Goal: Transaction & Acquisition: Purchase product/service

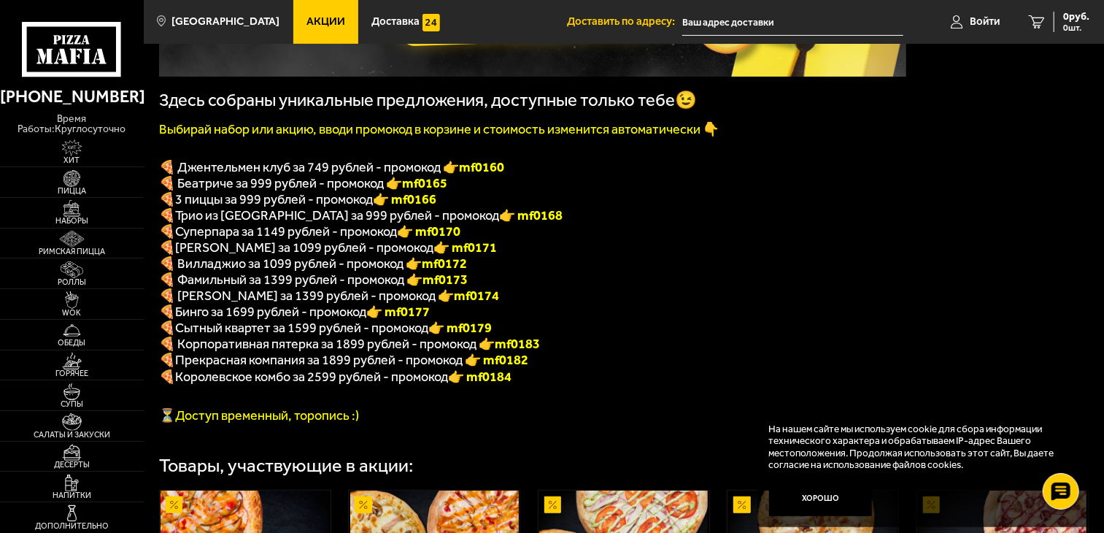
scroll to position [324, 0]
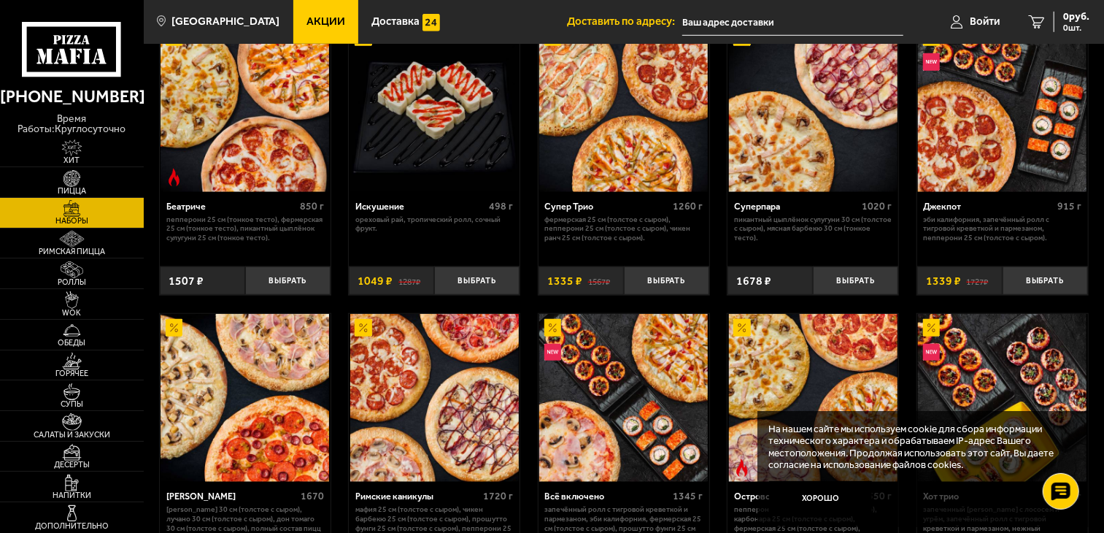
scroll to position [648, 0]
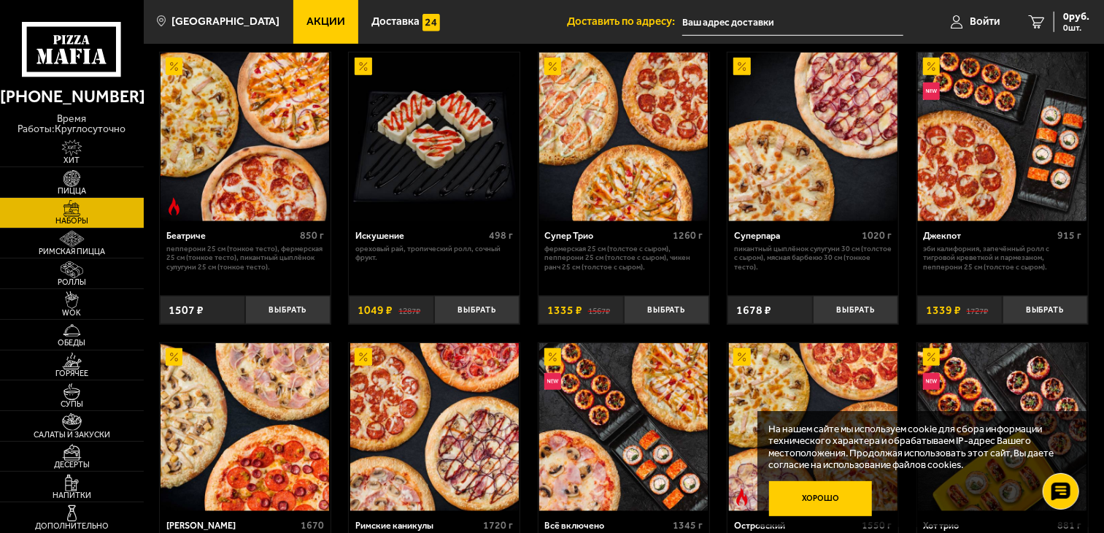
click at [829, 498] on button "Хорошо" at bounding box center [821, 498] width 104 height 34
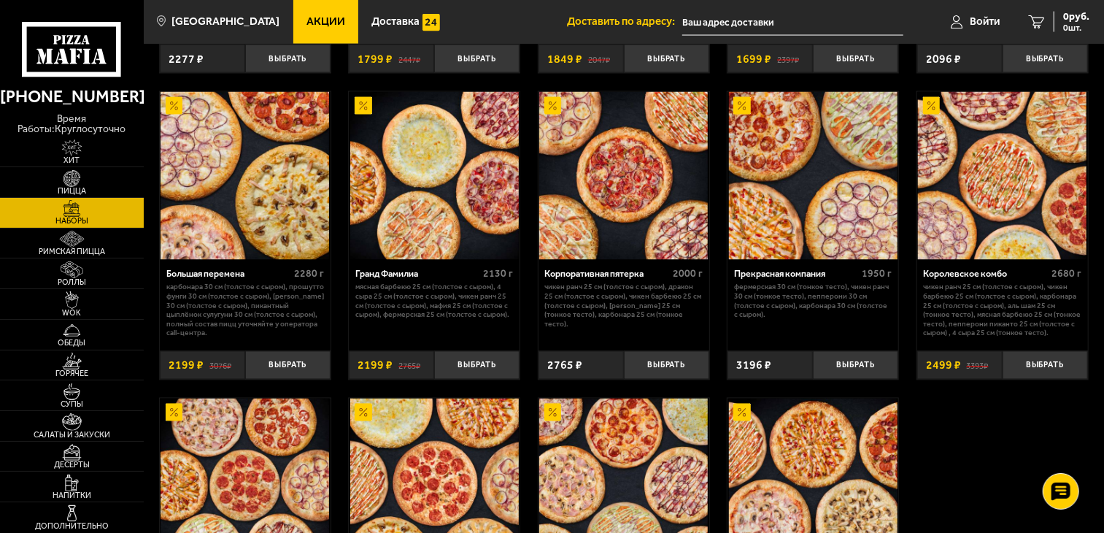
scroll to position [1459, 0]
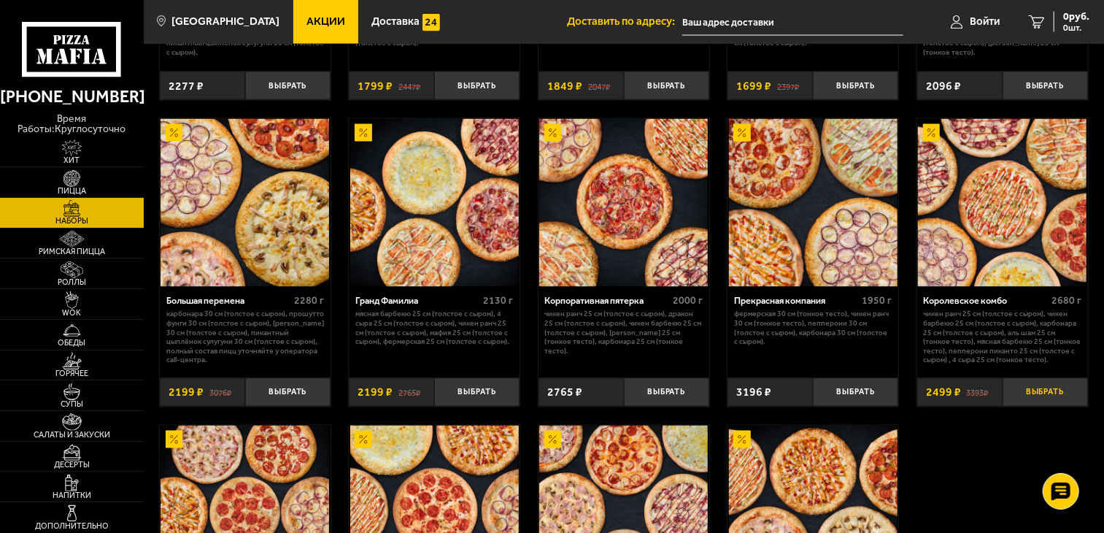
click at [1051, 401] on button "Выбрать" at bounding box center [1044, 392] width 85 height 28
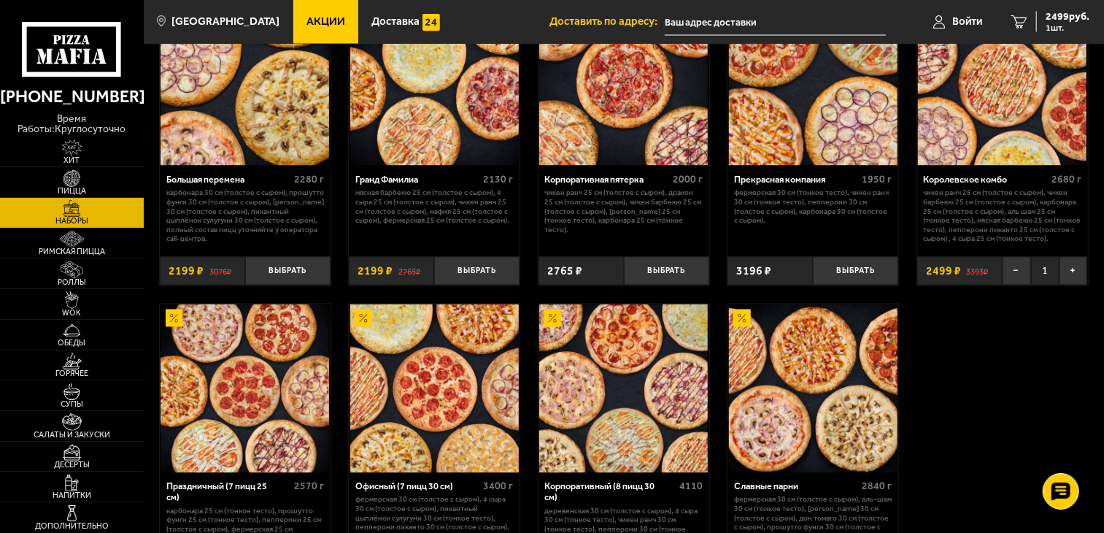
scroll to position [1540, 0]
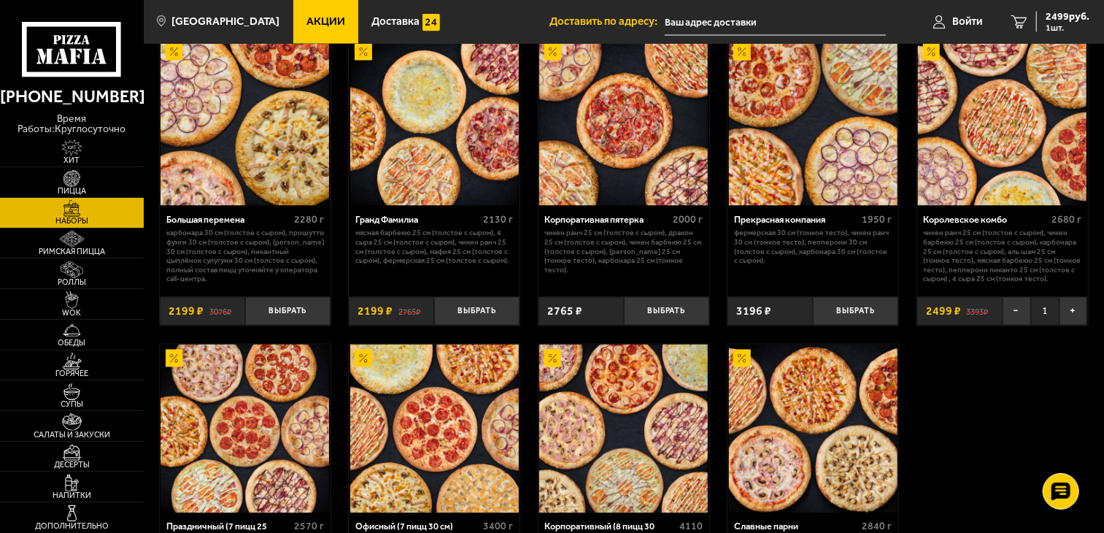
click at [77, 31] on icon at bounding box center [71, 49] width 99 height 55
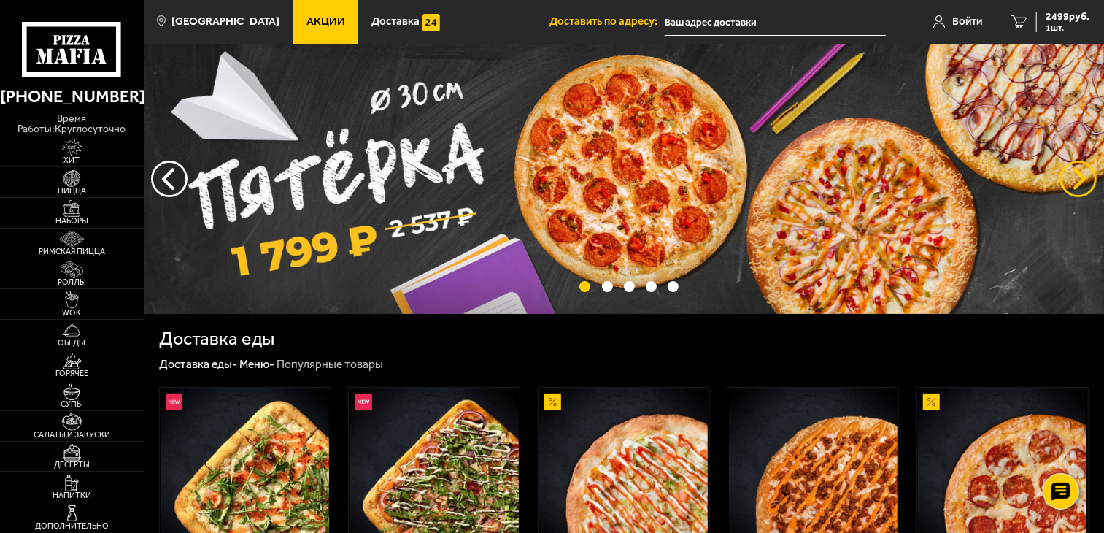
click at [1080, 177] on button "предыдущий" at bounding box center [1078, 178] width 36 height 36
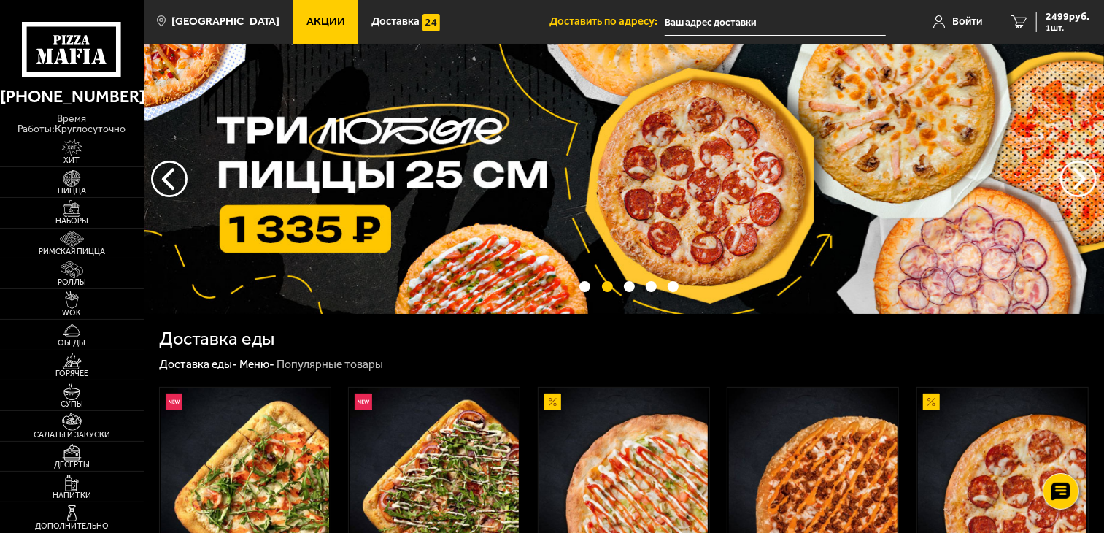
click at [650, 203] on img at bounding box center [624, 179] width 960 height 270
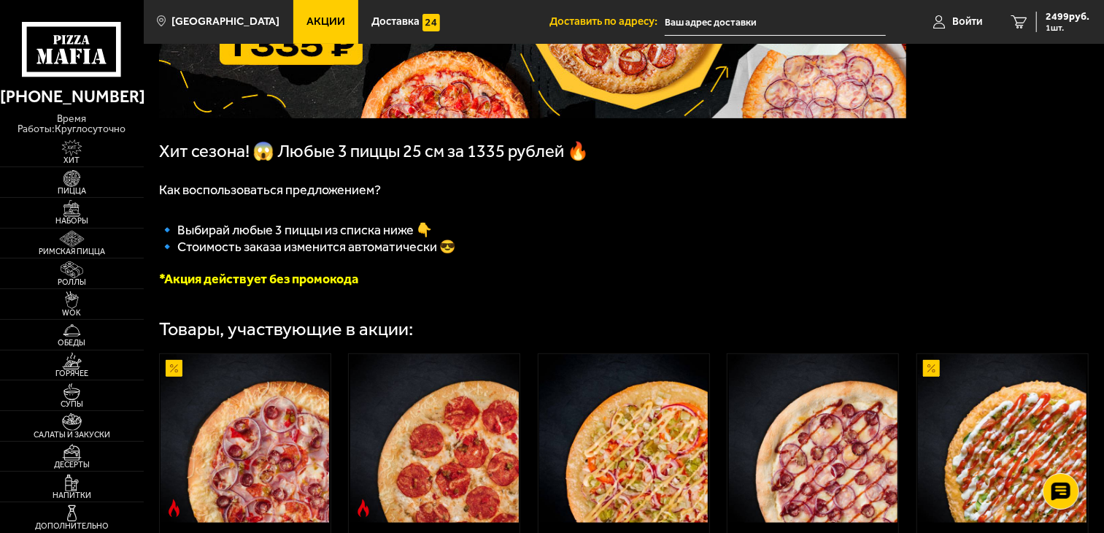
scroll to position [81, 0]
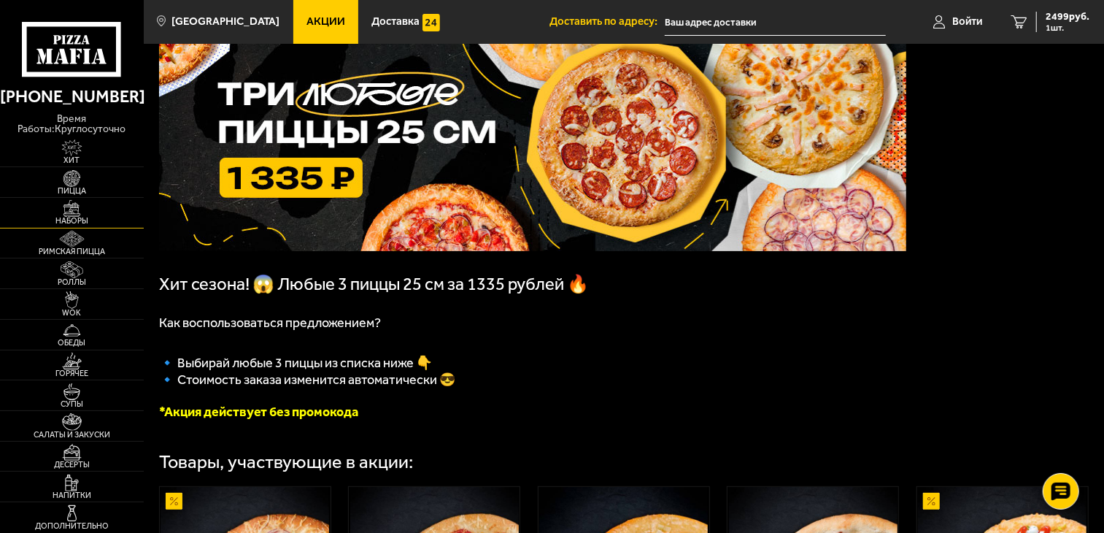
click at [66, 200] on img at bounding box center [72, 208] width 44 height 17
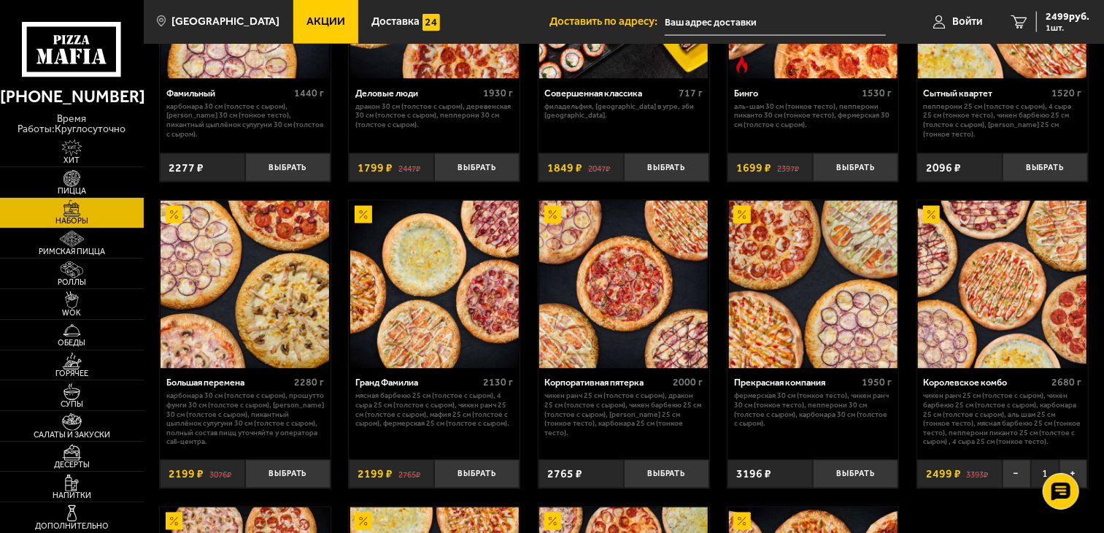
scroll to position [1459, 0]
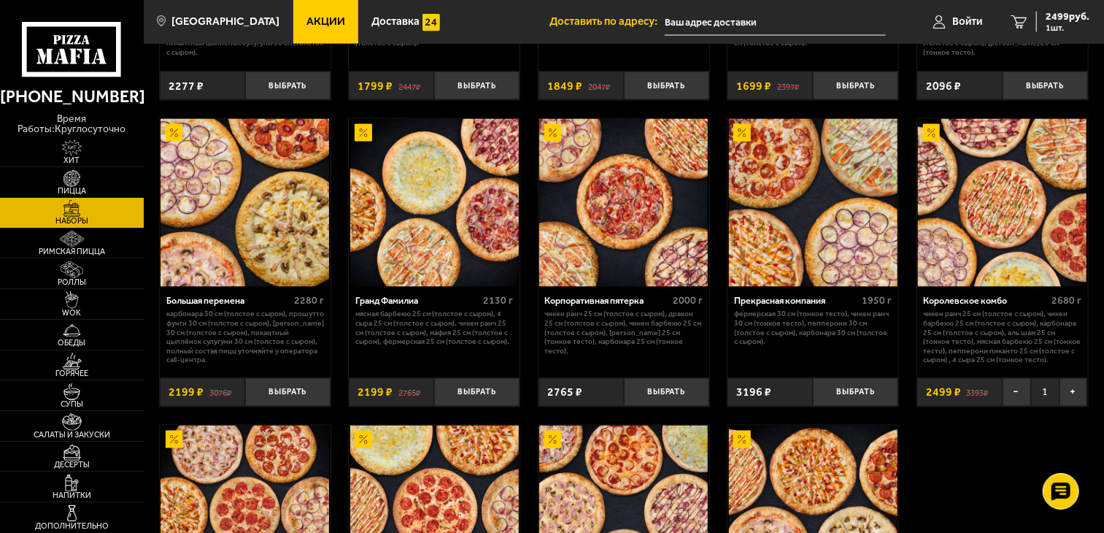
click at [1021, 233] on img at bounding box center [1002, 203] width 169 height 169
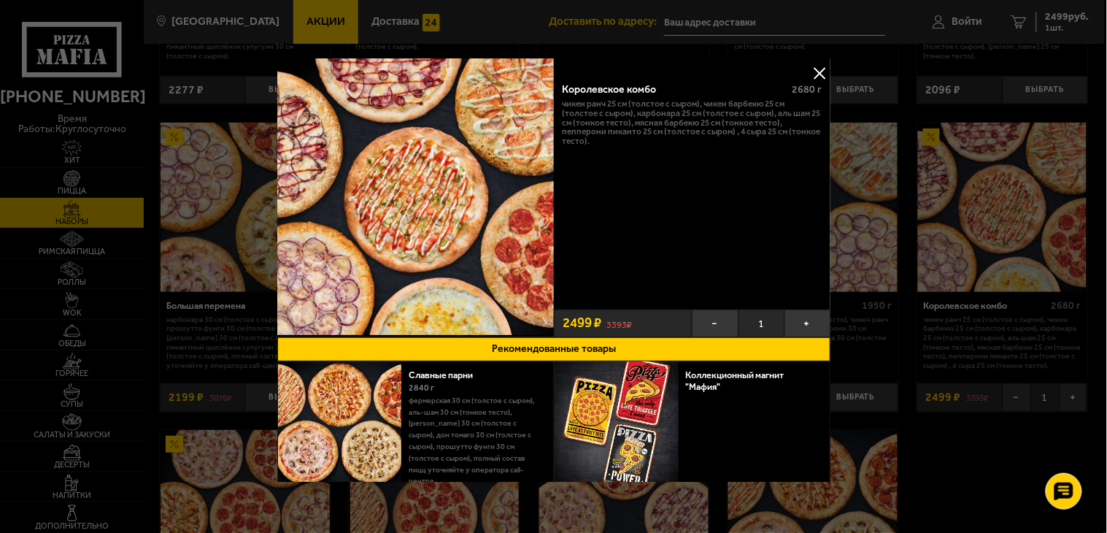
click at [818, 64] on button at bounding box center [819, 73] width 22 height 22
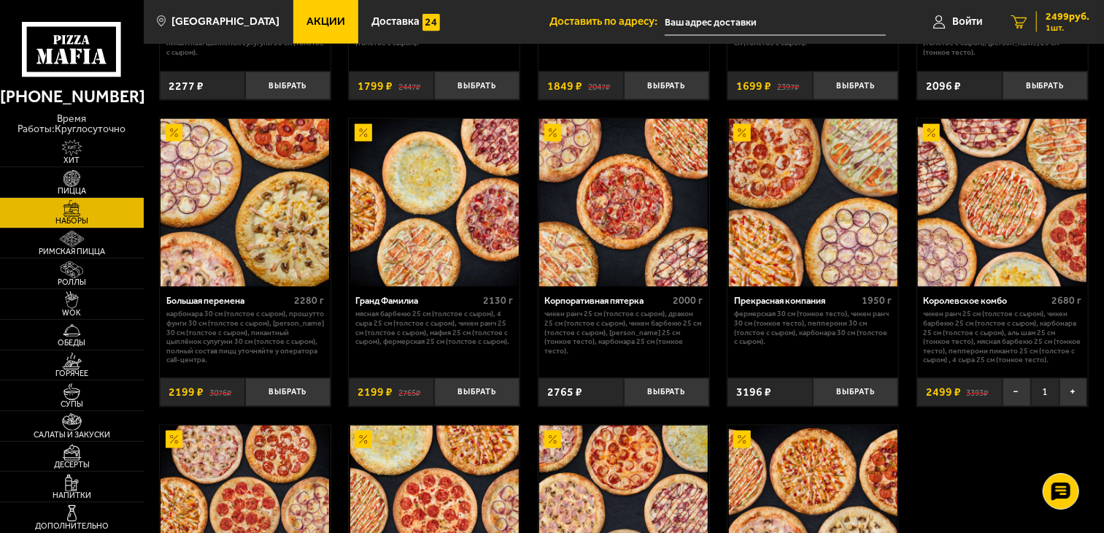
click at [1061, 15] on span "2499 руб." at bounding box center [1067, 17] width 44 height 10
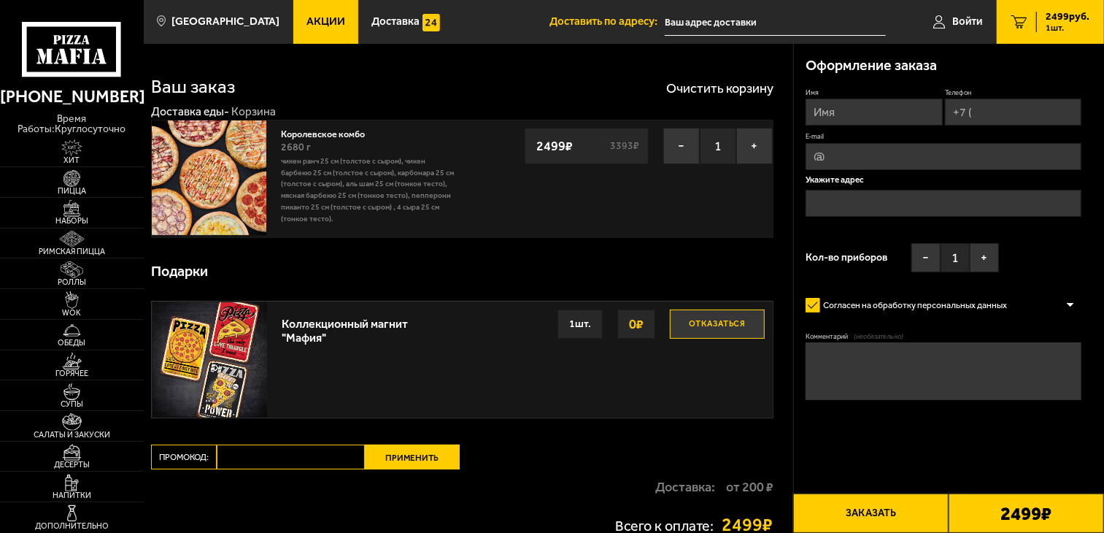
click at [864, 114] on input "Имя" at bounding box center [873, 111] width 137 height 27
type input "Татьяна"
click at [996, 114] on input "Телефон" at bounding box center [1013, 111] width 137 height 27
type input "+7 (921) 875-67-55"
click at [821, 158] on input "E-mail" at bounding box center [943, 157] width 276 height 27
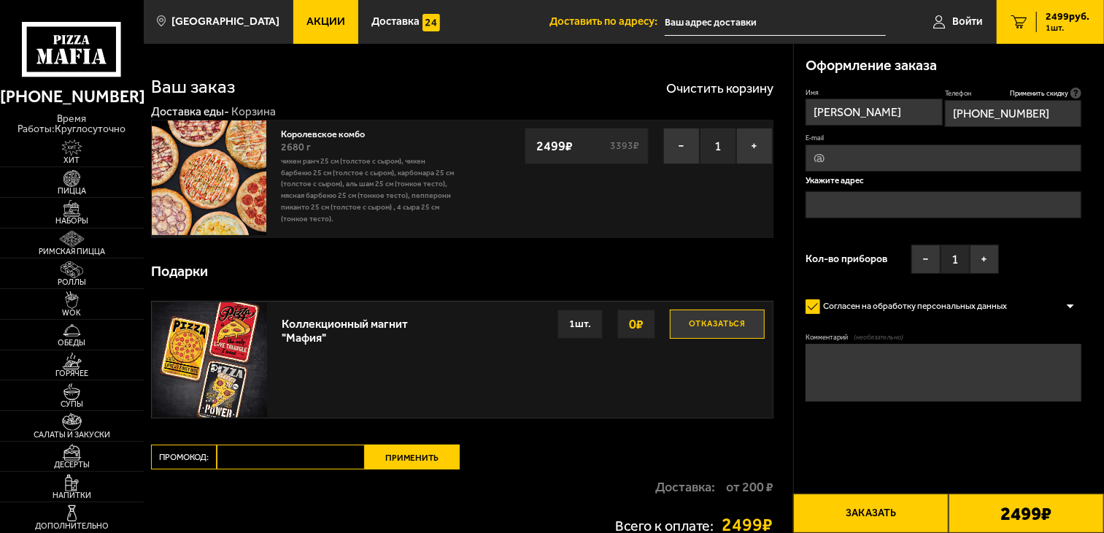
type input "tatmikr@mail.ru"
click at [912, 201] on input "text" at bounding box center [943, 204] width 276 height 27
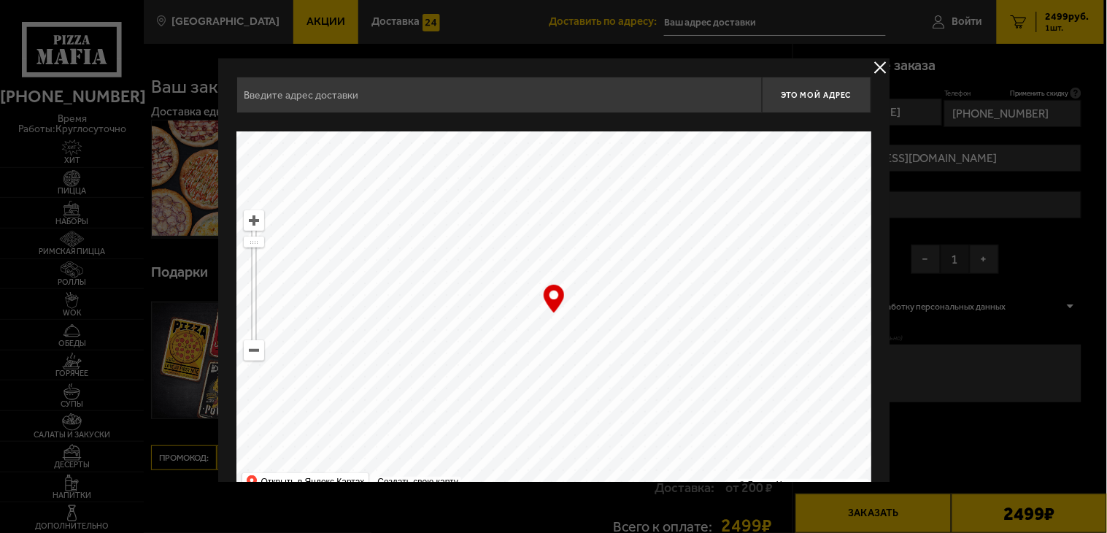
click at [878, 70] on button "delivery type" at bounding box center [880, 67] width 18 height 18
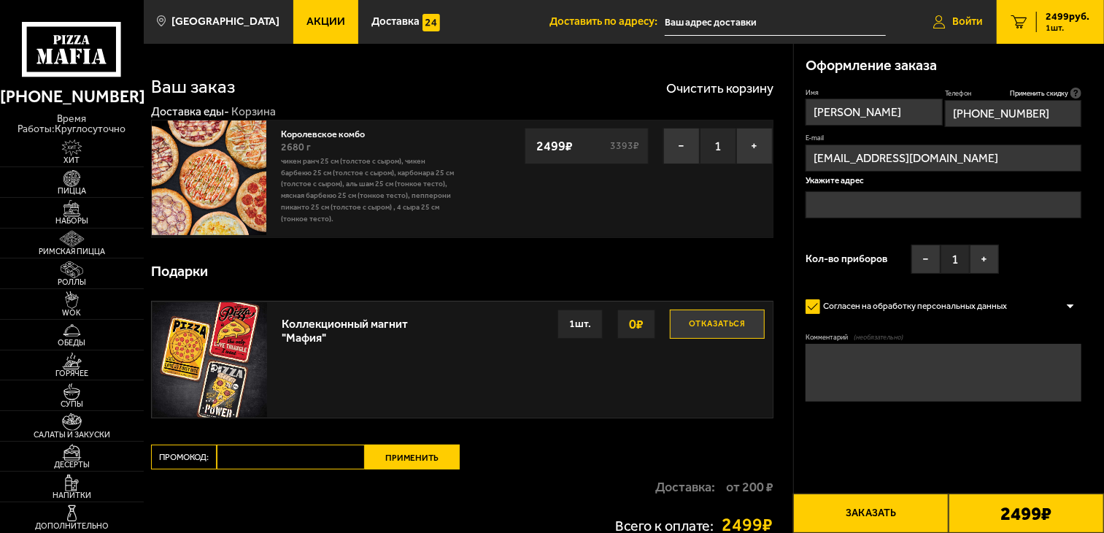
click at [959, 24] on span "Войти" at bounding box center [967, 21] width 30 height 11
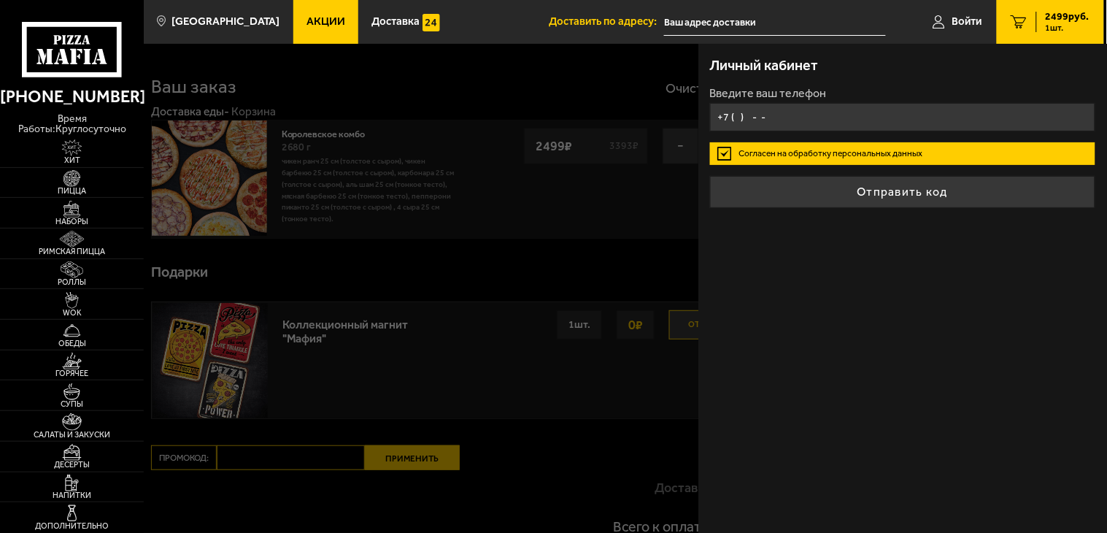
click at [732, 115] on input "+7 ( ) - -" at bounding box center [902, 117] width 385 height 28
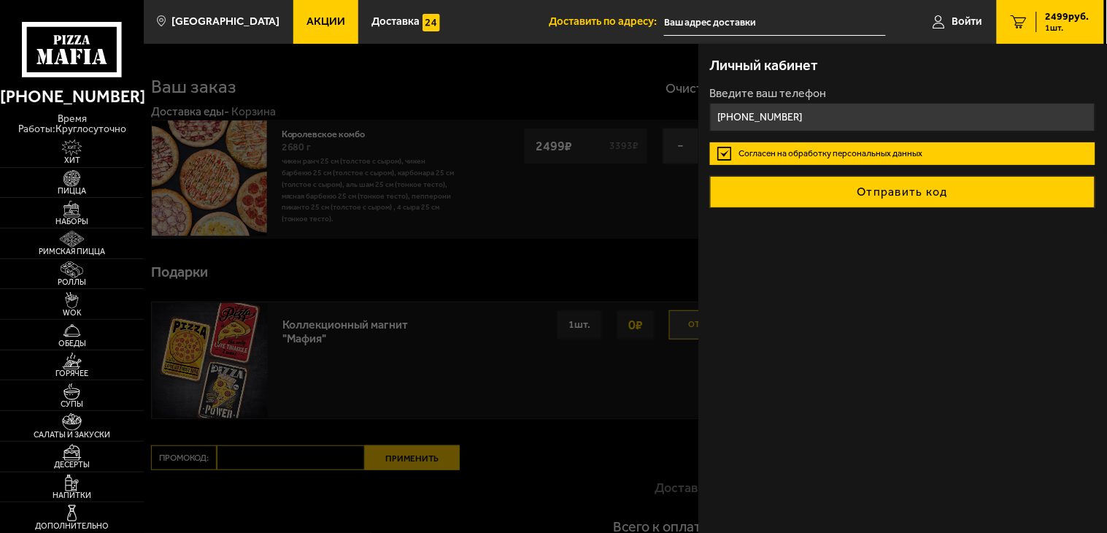
type input "+7 (921) 875-67-55"
click at [910, 187] on button "Отправить код" at bounding box center [902, 192] width 385 height 32
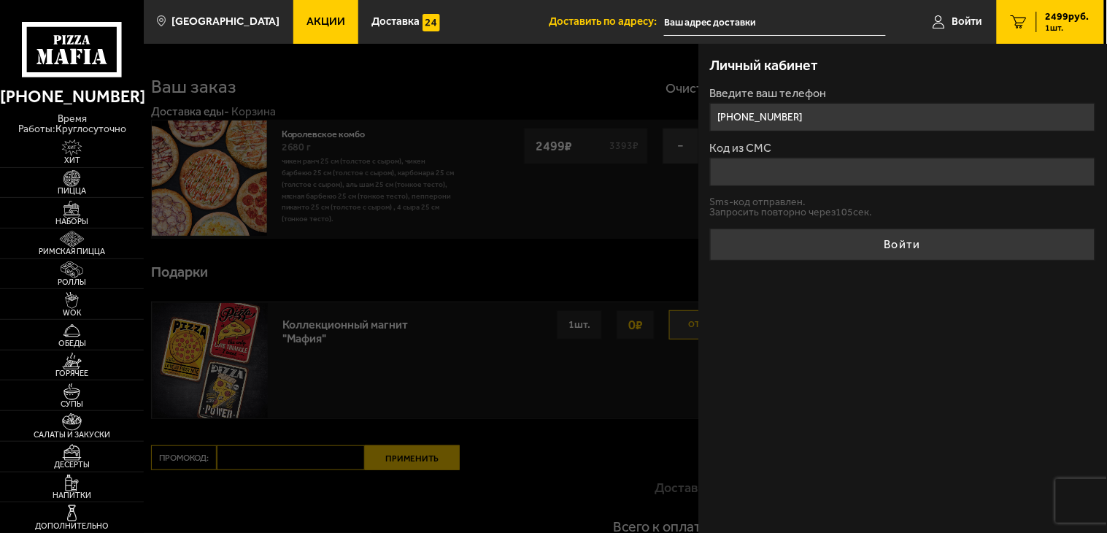
click at [806, 174] on input "Код из СМС" at bounding box center [902, 172] width 385 height 28
drag, startPoint x: 734, startPoint y: 169, endPoint x: 651, endPoint y: 162, distance: 82.8
click at [651, 162] on main "Санкт-Петербург Все Акции Доставка Личный кабинет Акции Доставка Доставить по а…" at bounding box center [624, 344] width 960 height 689
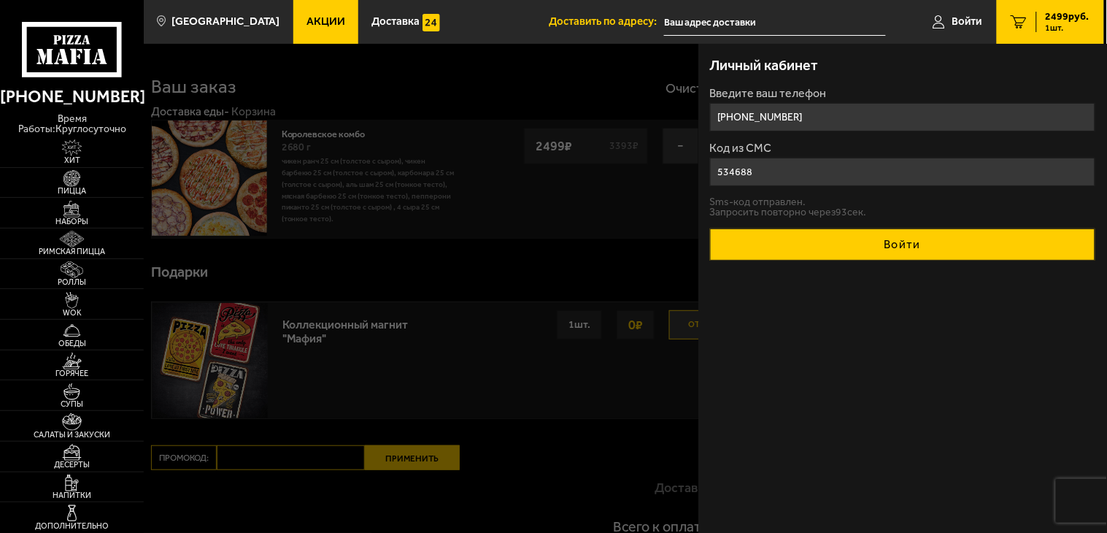
type input "534688"
click at [913, 247] on button "Войти" at bounding box center [902, 244] width 385 height 32
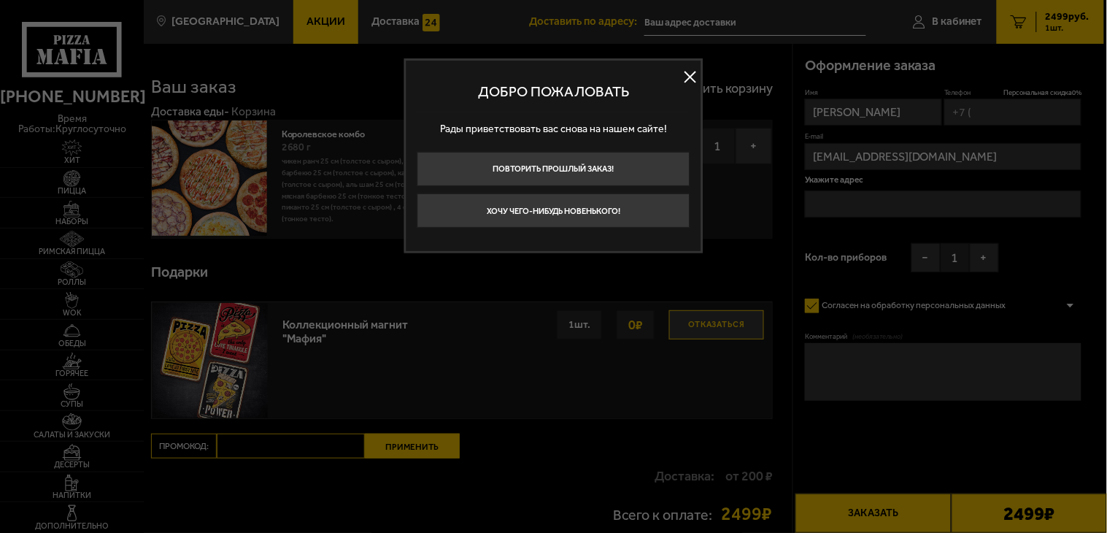
type input "+7 (921) 875-67-55"
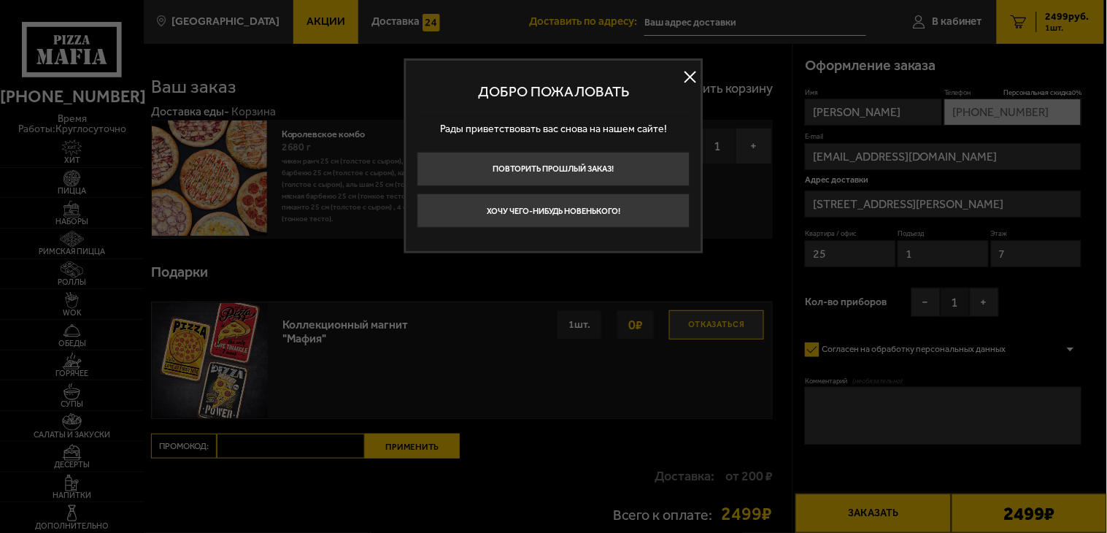
type input "улица Димитрова, 41к1"
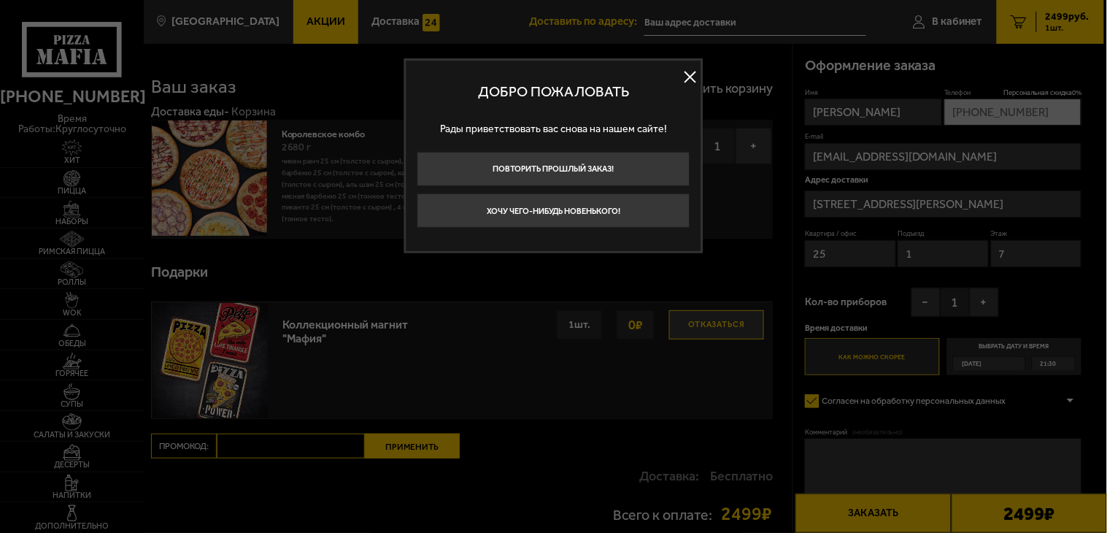
click at [686, 81] on button at bounding box center [690, 77] width 22 height 22
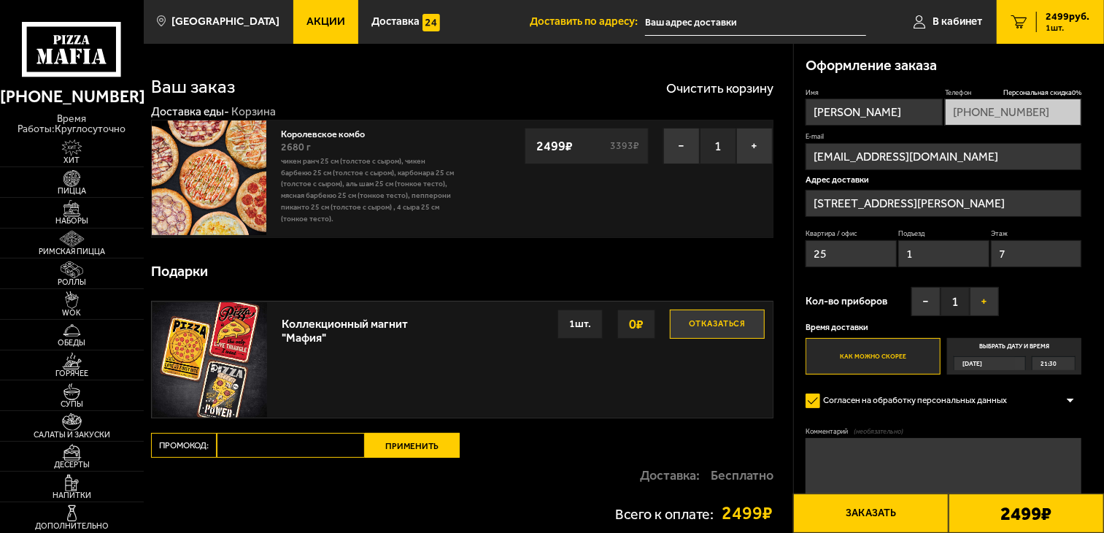
click at [988, 306] on button "+" at bounding box center [984, 301] width 29 height 29
click at [988, 307] on button "+" at bounding box center [984, 301] width 29 height 29
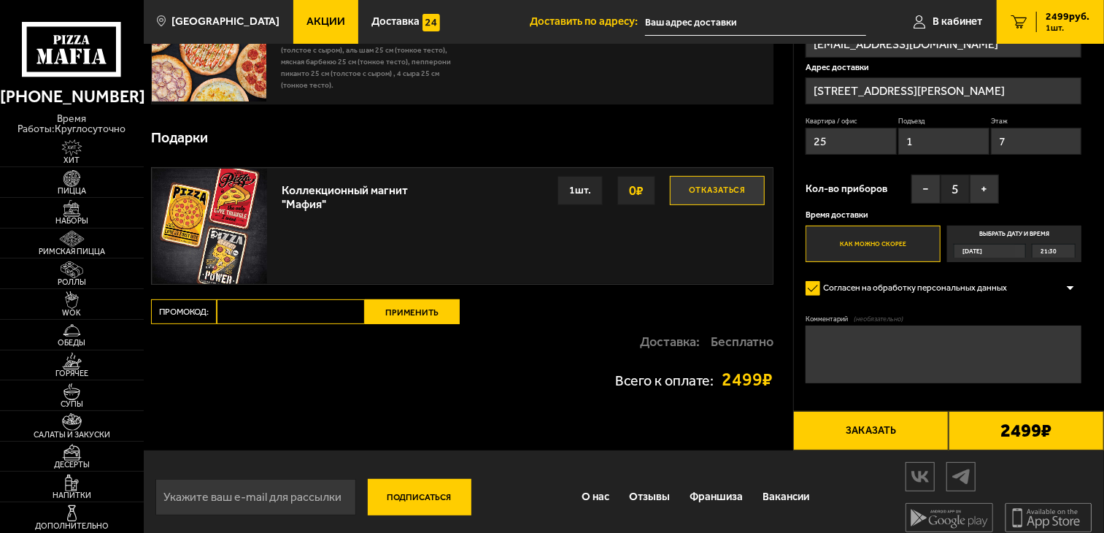
scroll to position [147, 0]
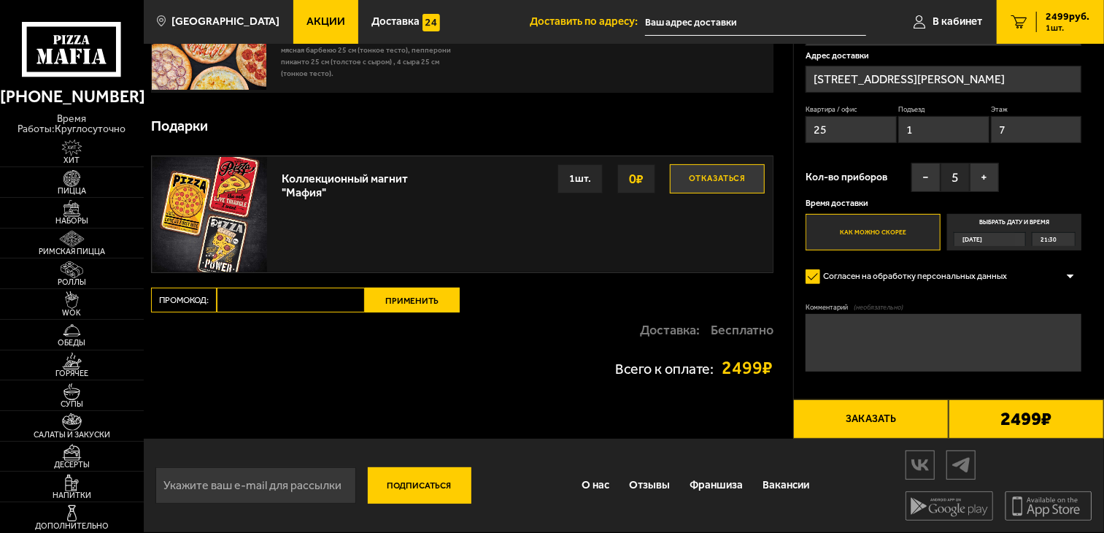
click at [879, 231] on label "Как можно скорее" at bounding box center [872, 232] width 134 height 36
click at [0, 0] on input "Как можно скорее" at bounding box center [0, 0] width 0 height 0
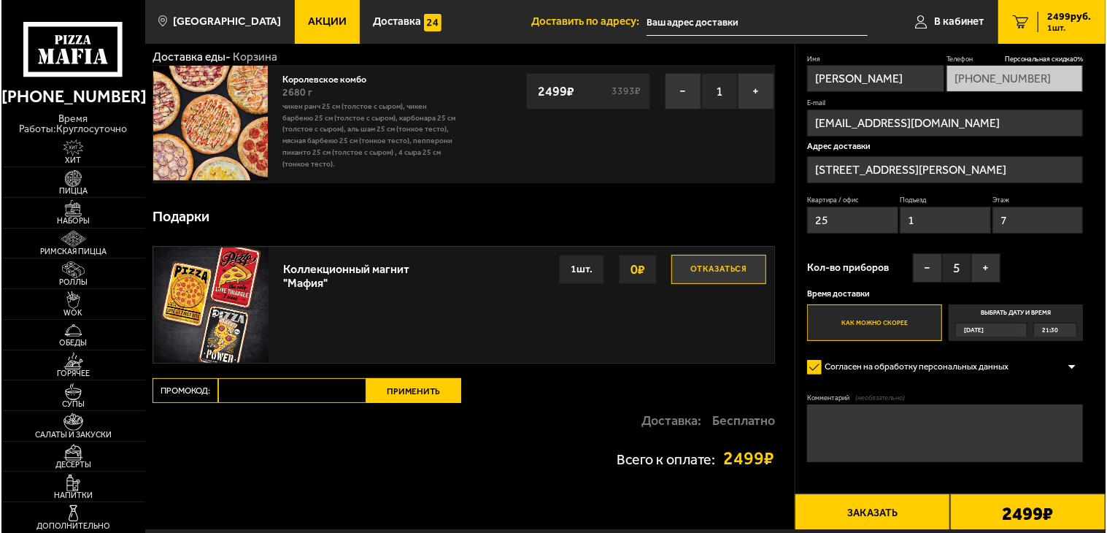
scroll to position [81, 0]
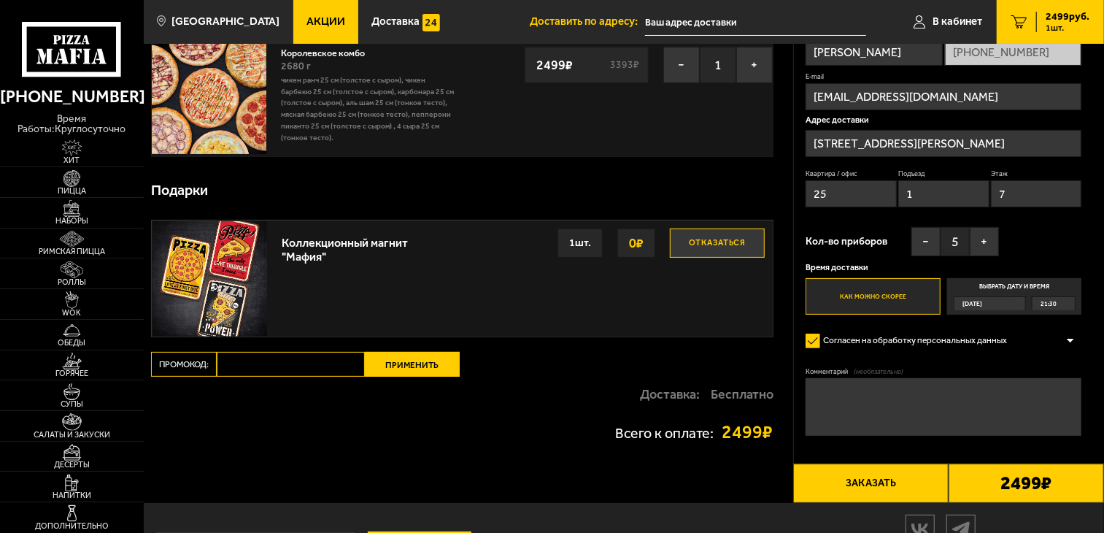
click at [880, 484] on button "Заказать" at bounding box center [870, 482] width 155 height 39
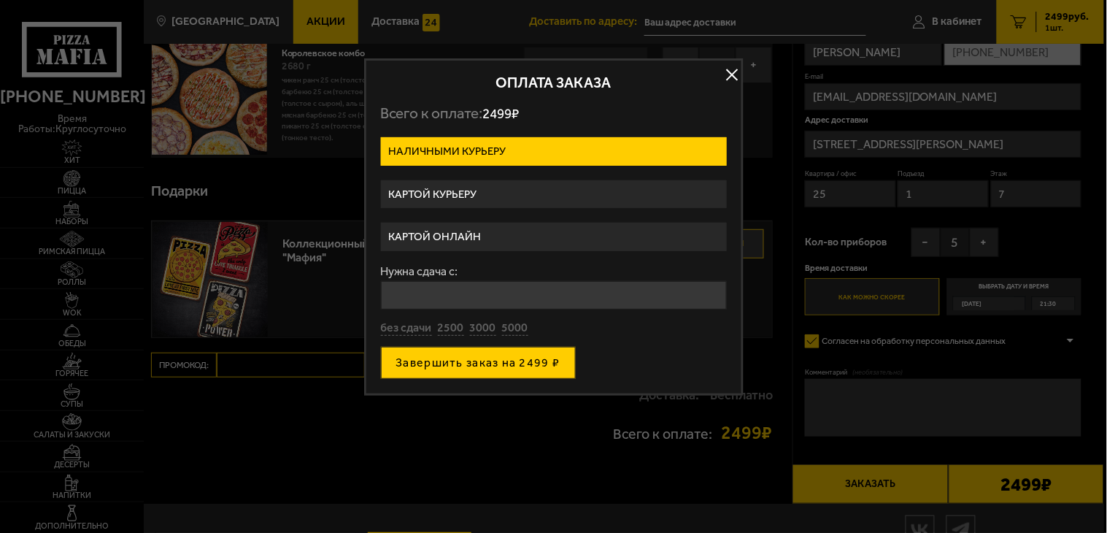
click at [516, 367] on button "Завершить заказ на 2499 ₽" at bounding box center [478, 363] width 195 height 32
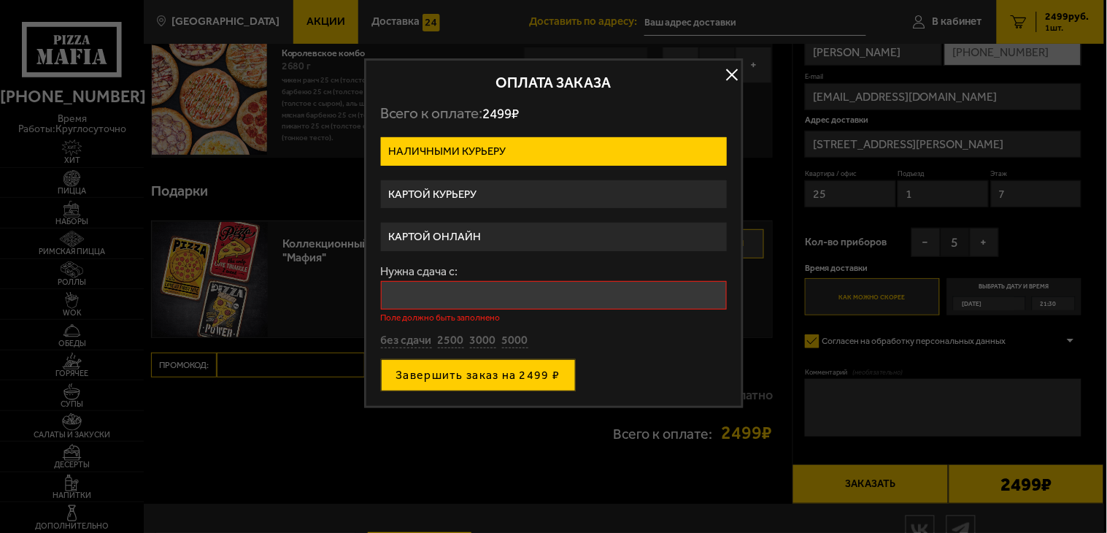
click at [417, 376] on button "Завершить заказ на 2499 ₽" at bounding box center [478, 375] width 195 height 32
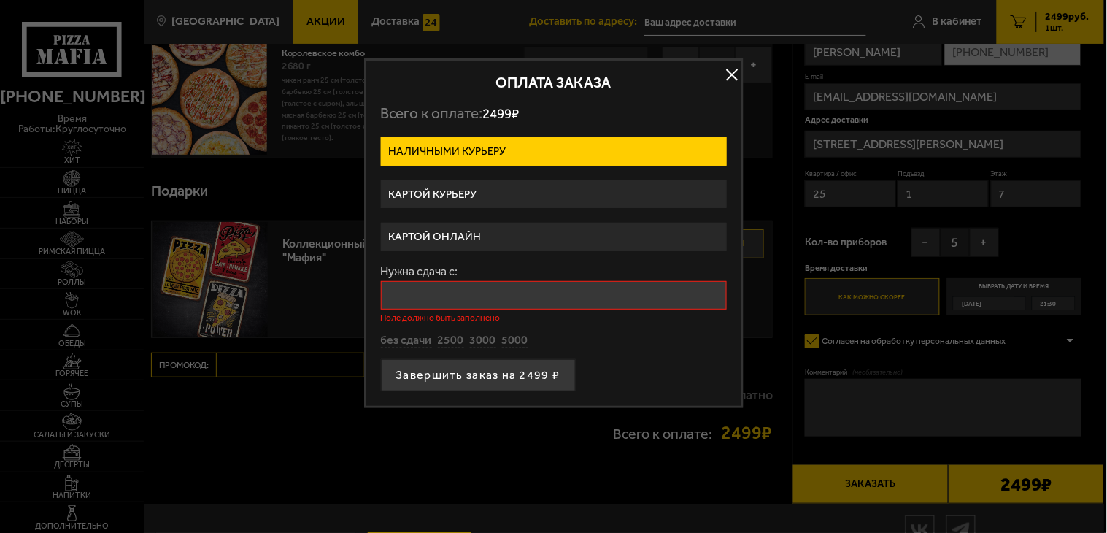
click at [418, 292] on input "Нужна сдача с:" at bounding box center [554, 295] width 346 height 28
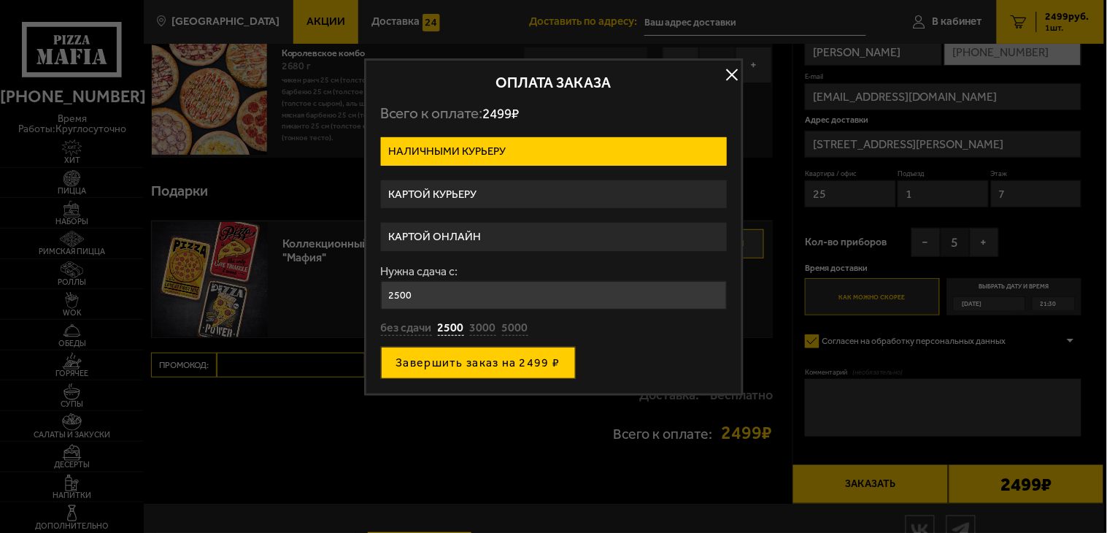
type input "2500"
click at [409, 362] on button "Завершить заказ на 2499 ₽" at bounding box center [478, 363] width 195 height 32
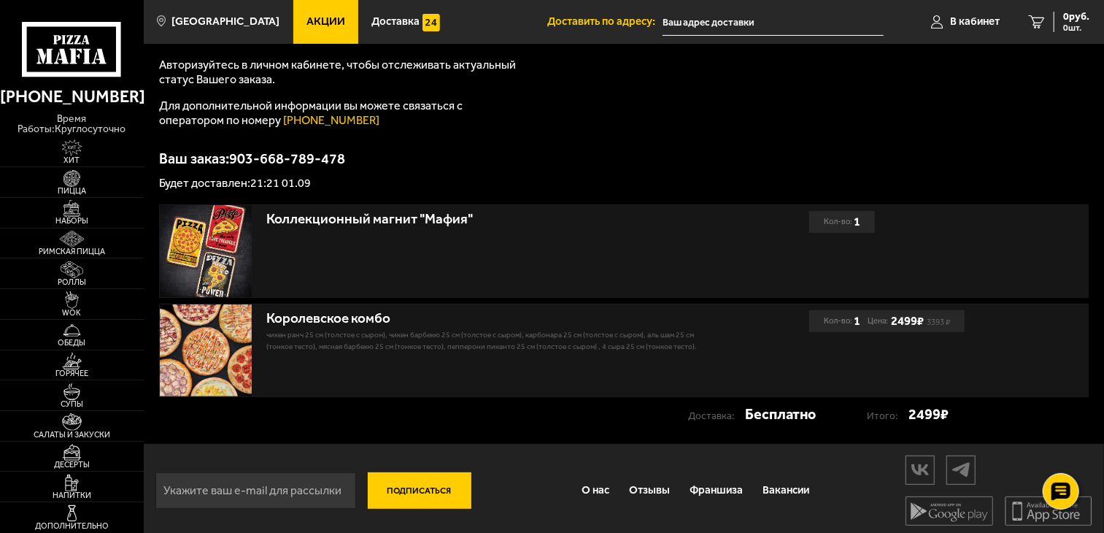
scroll to position [177, 0]
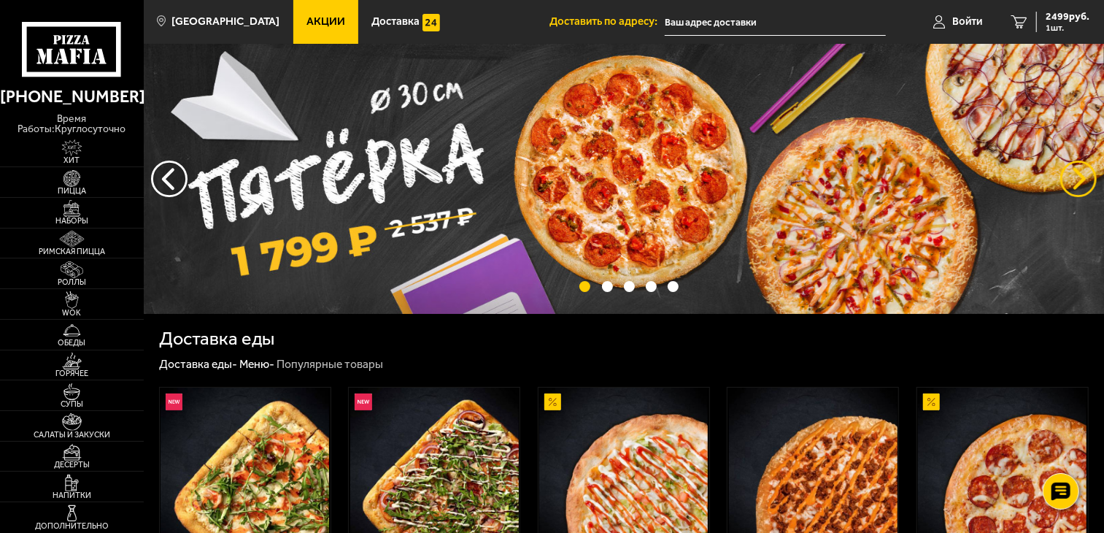
click at [1073, 185] on button "предыдущий" at bounding box center [1078, 178] width 36 height 36
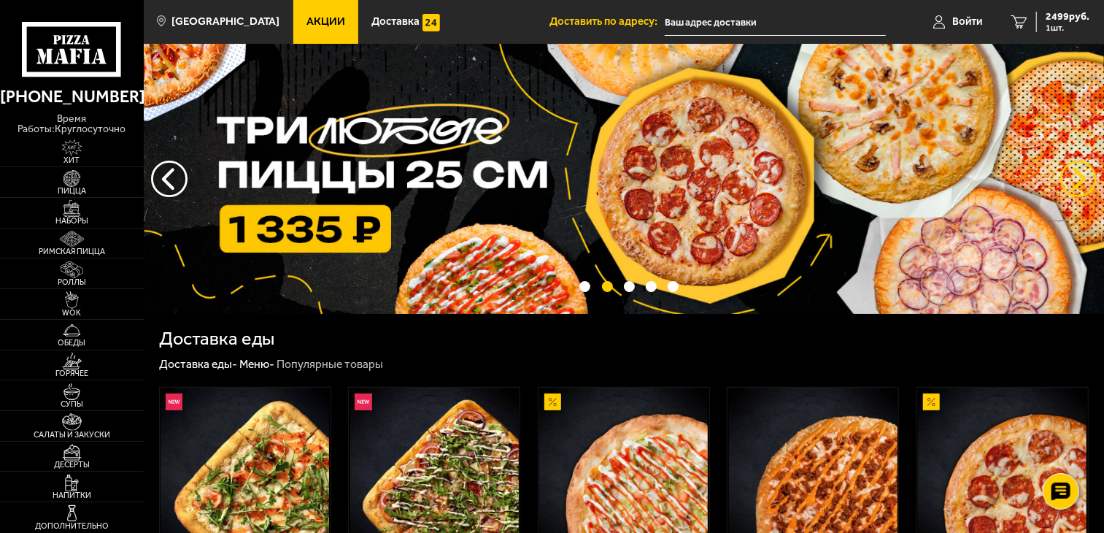
click at [1073, 185] on button "предыдущий" at bounding box center [1078, 178] width 36 height 36
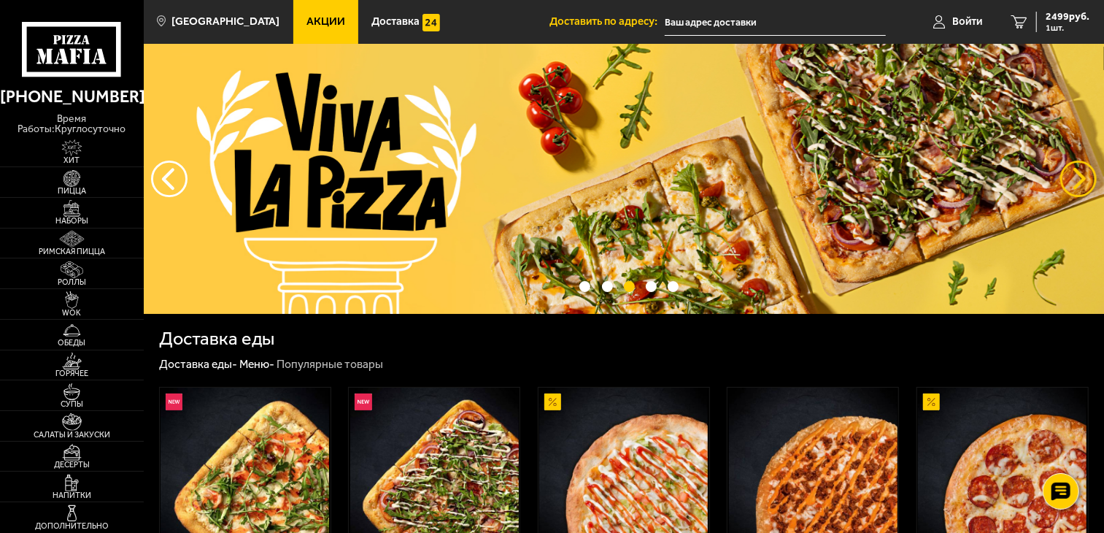
click at [1073, 185] on button "предыдущий" at bounding box center [1078, 178] width 36 height 36
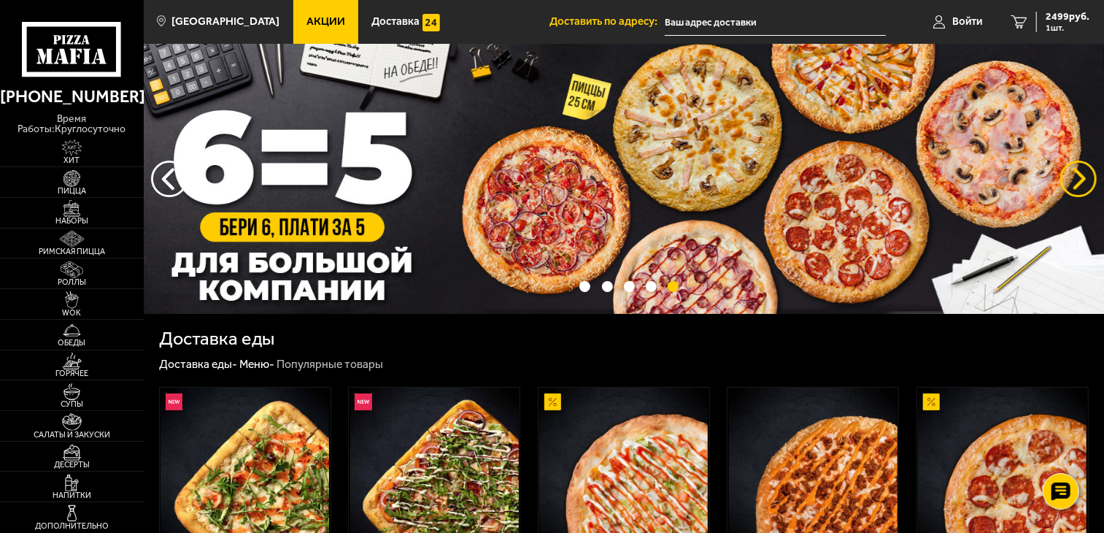
click at [1085, 169] on button "предыдущий" at bounding box center [1078, 178] width 36 height 36
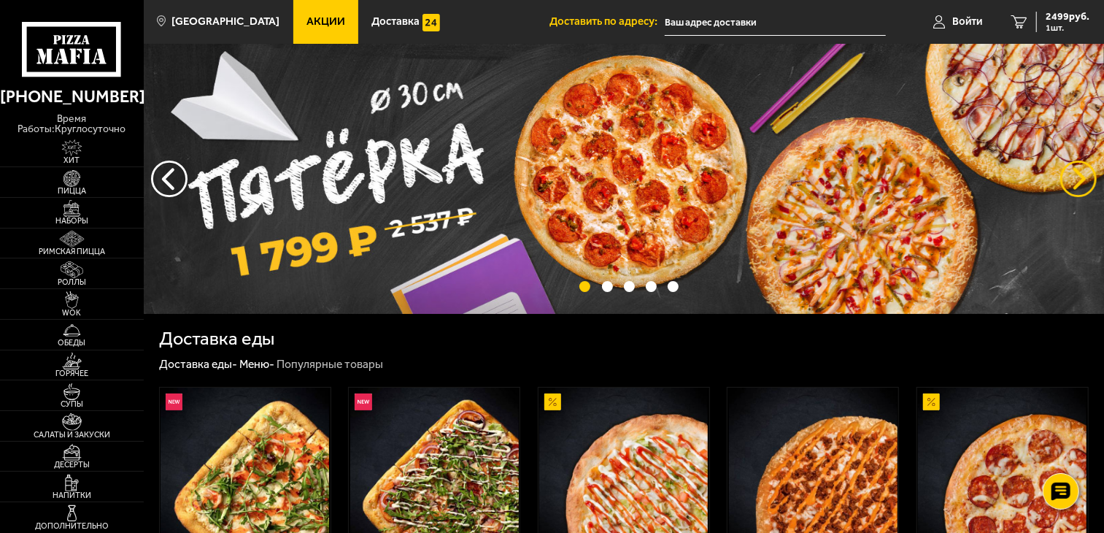
click at [1080, 177] on button "предыдущий" at bounding box center [1078, 178] width 36 height 36
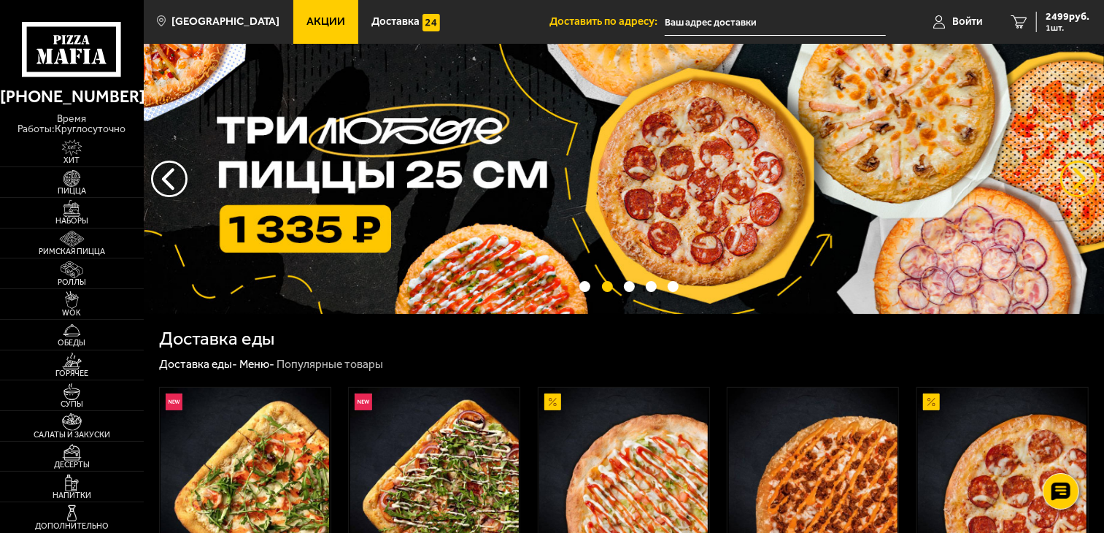
click at [1080, 177] on button "предыдущий" at bounding box center [1078, 178] width 36 height 36
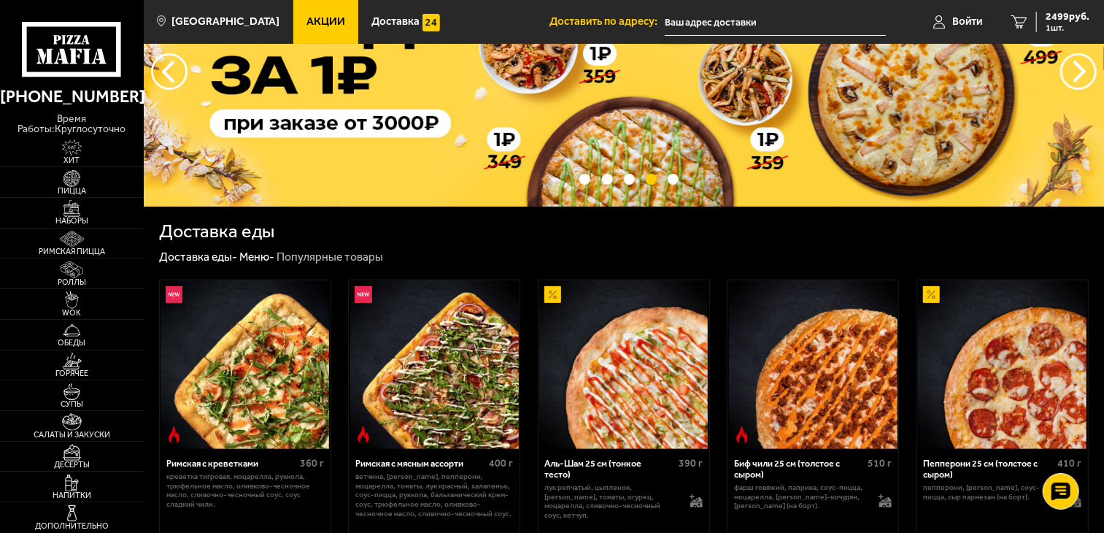
scroll to position [324, 0]
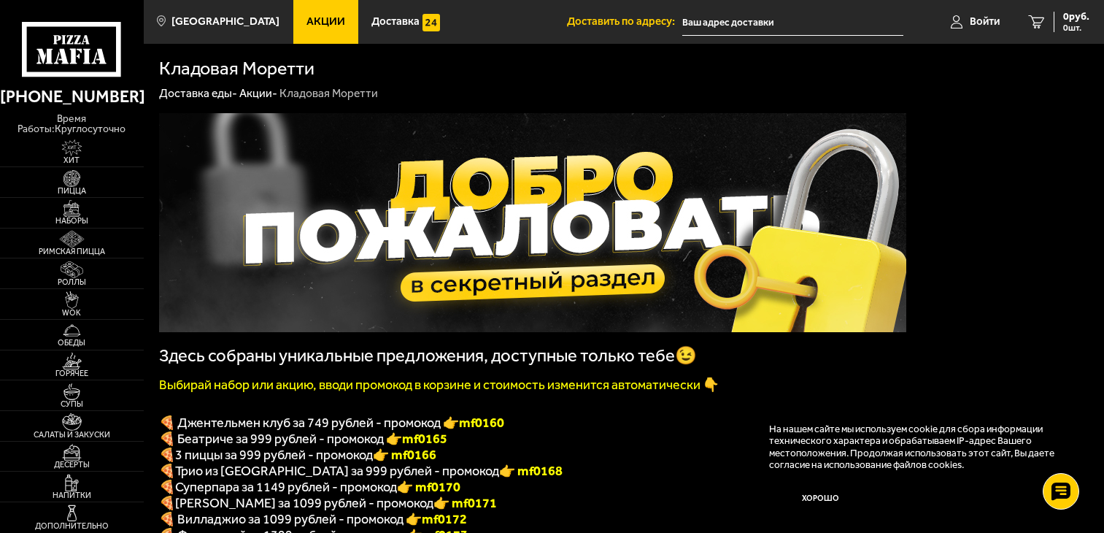
scroll to position [324, 0]
